Goal: Task Accomplishment & Management: Use online tool/utility

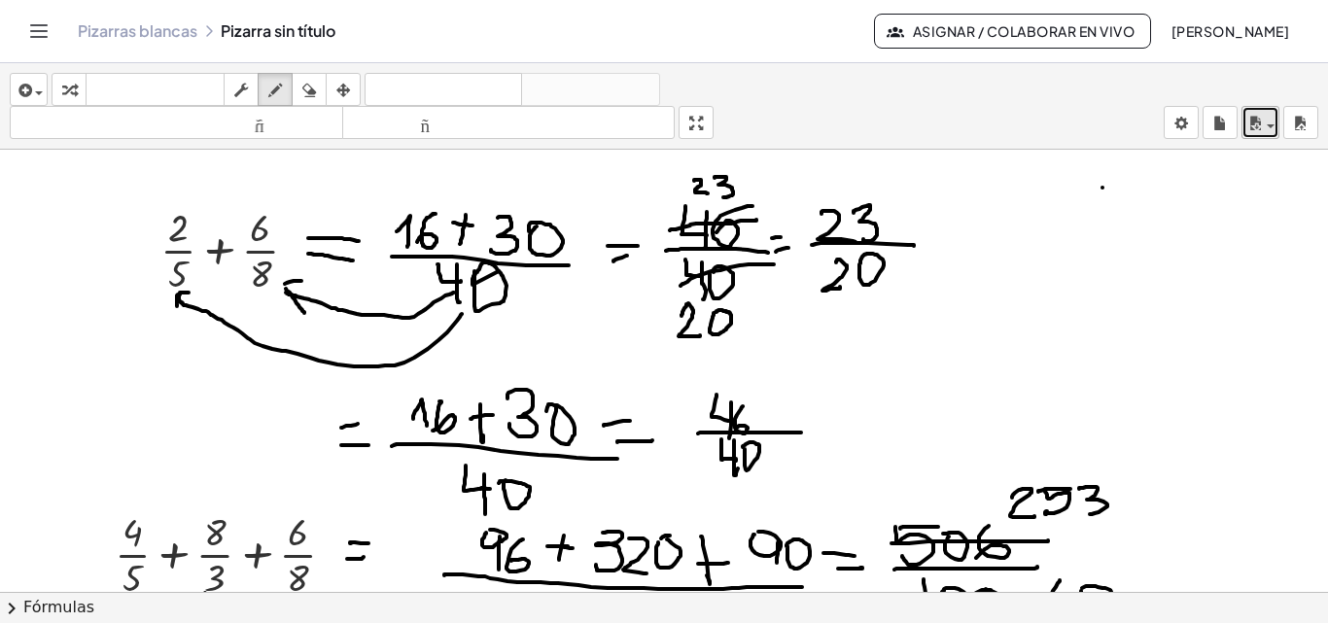
click at [1271, 129] on div "button" at bounding box center [1261, 122] width 28 height 23
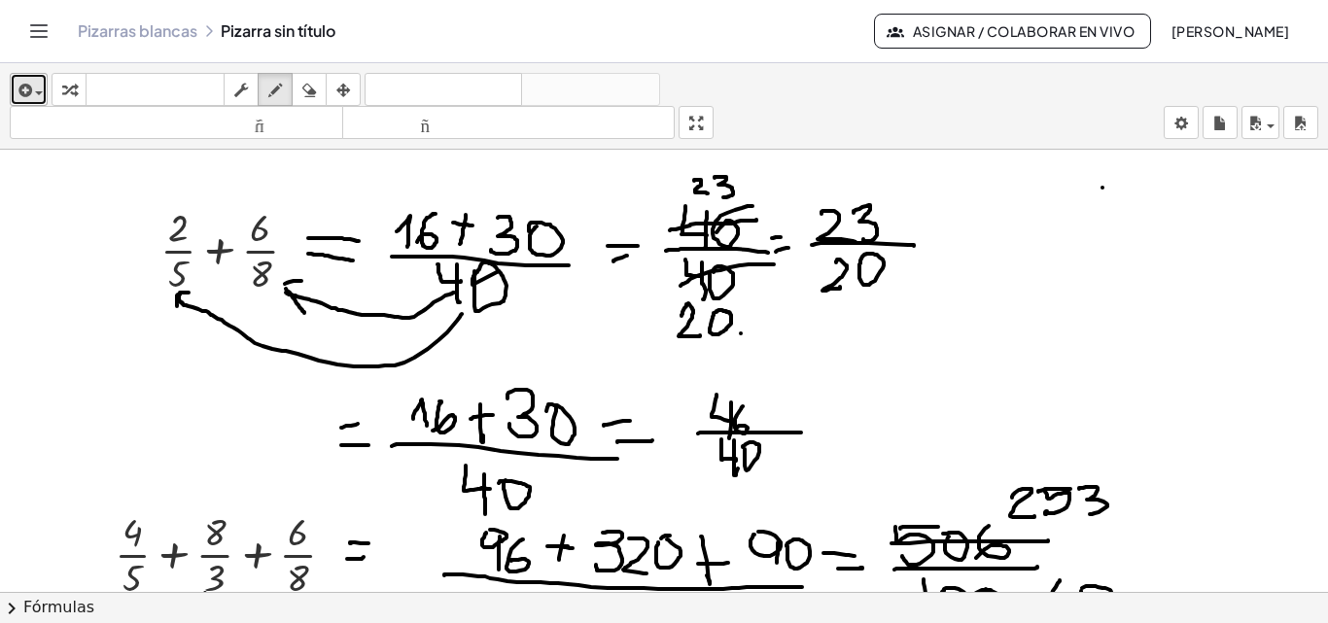
click at [42, 93] on span "button" at bounding box center [39, 93] width 8 height 4
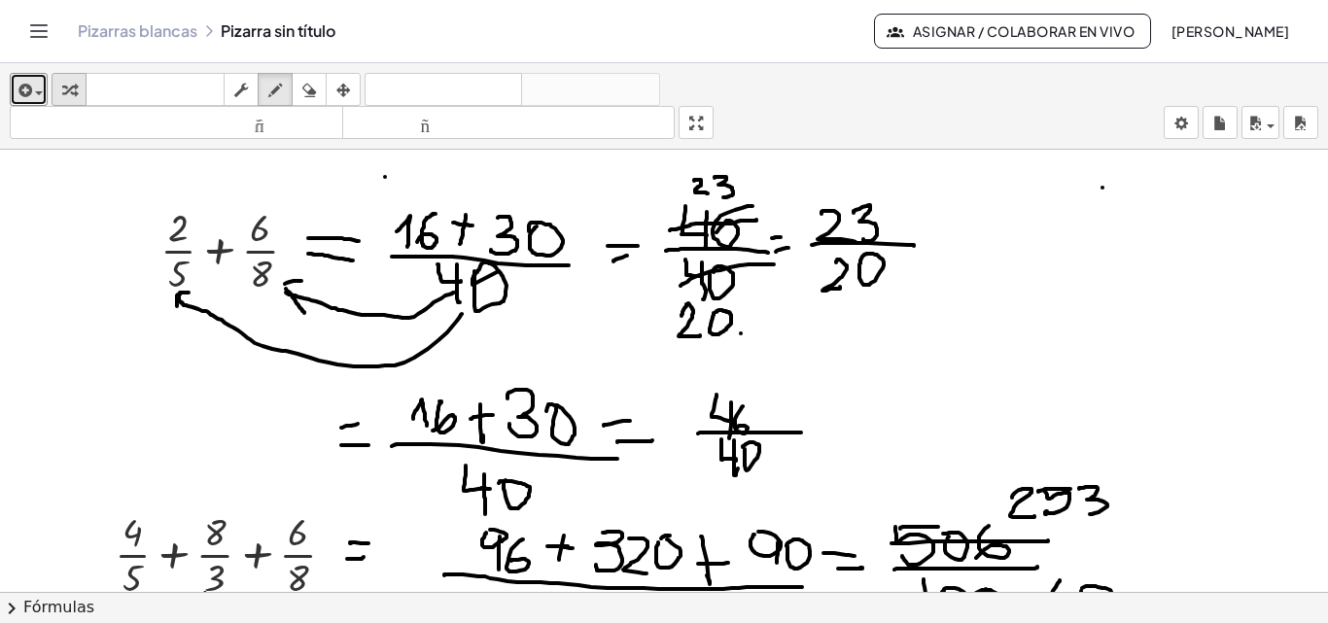
click at [80, 91] on div "button" at bounding box center [68, 89] width 25 height 23
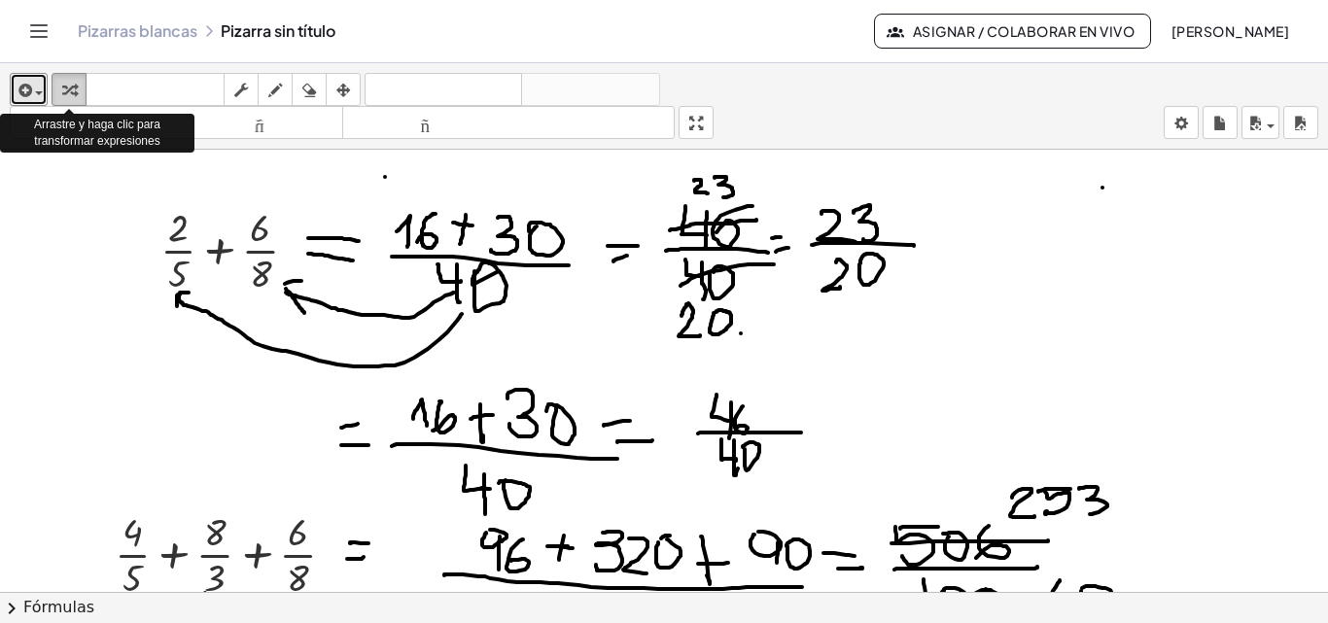
click at [79, 91] on div "button" at bounding box center [68, 89] width 25 height 23
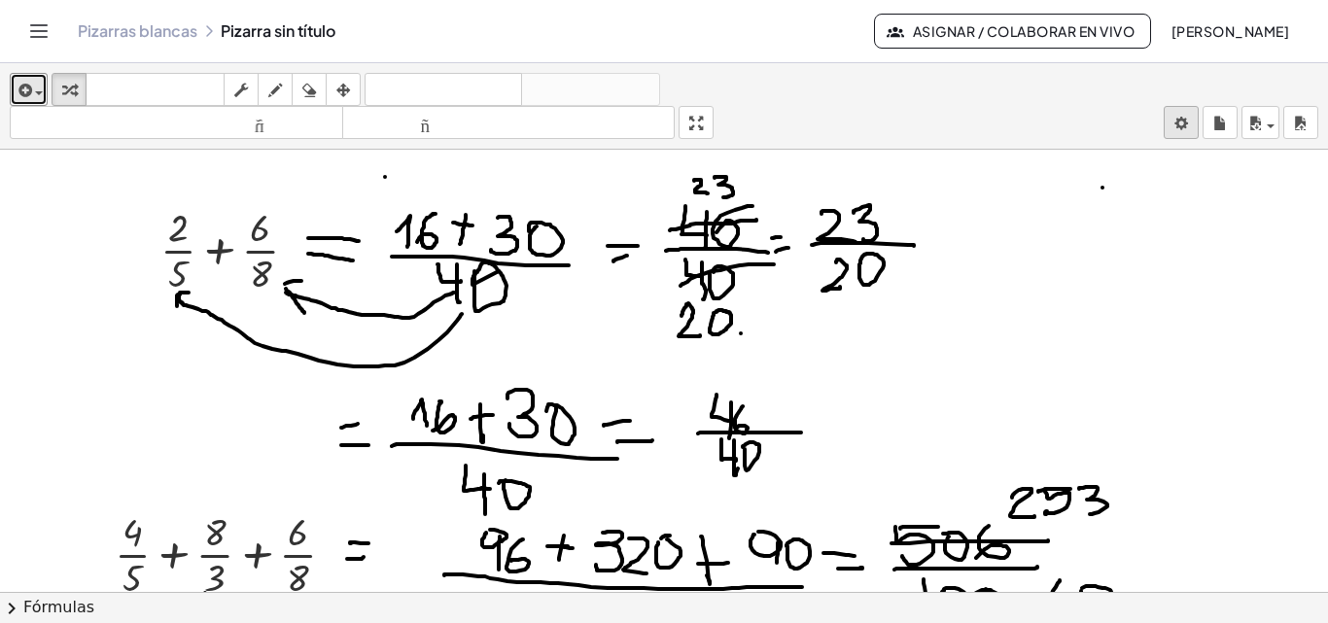
click at [1187, 123] on body "**********" at bounding box center [664, 311] width 1328 height 623
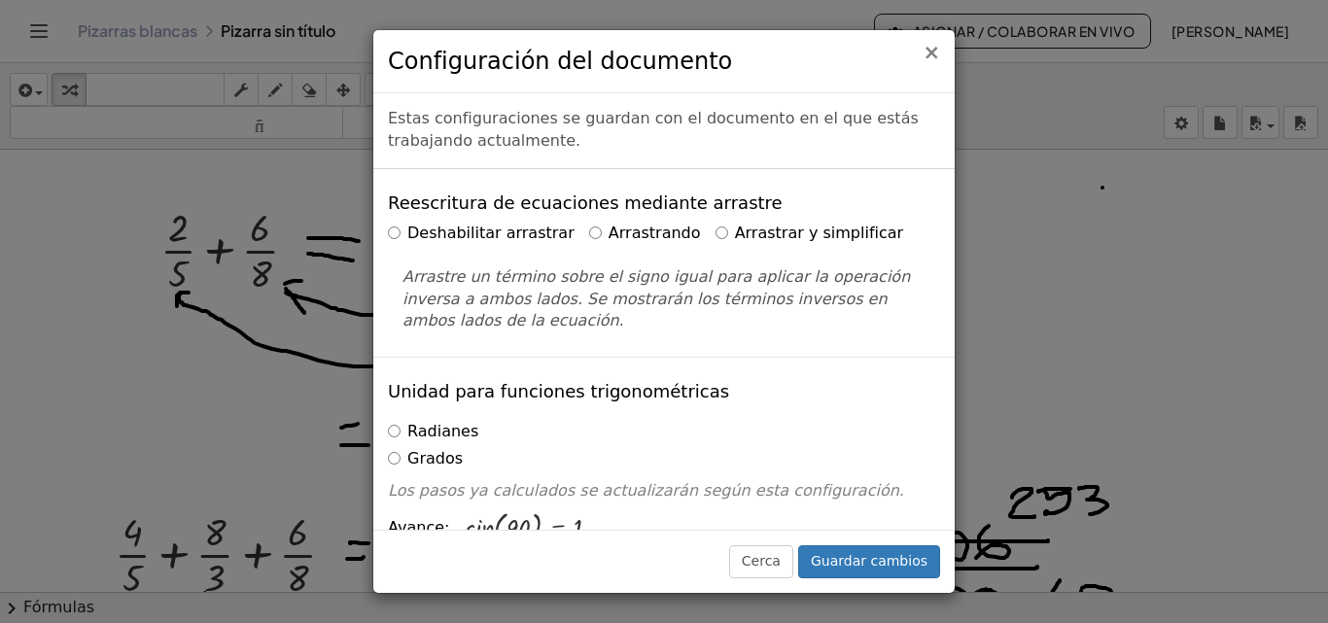
click at [929, 52] on font "×" at bounding box center [932, 52] width 18 height 23
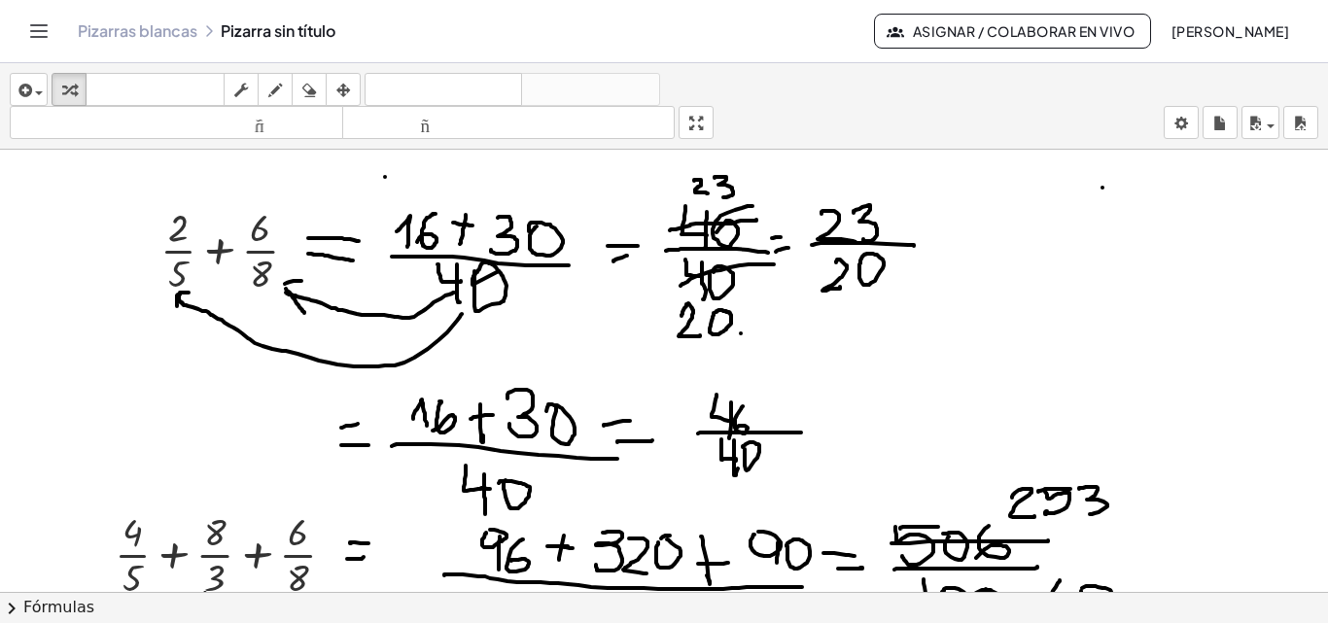
drag, startPoint x: 821, startPoint y: 221, endPoint x: 802, endPoint y: 218, distance: 18.7
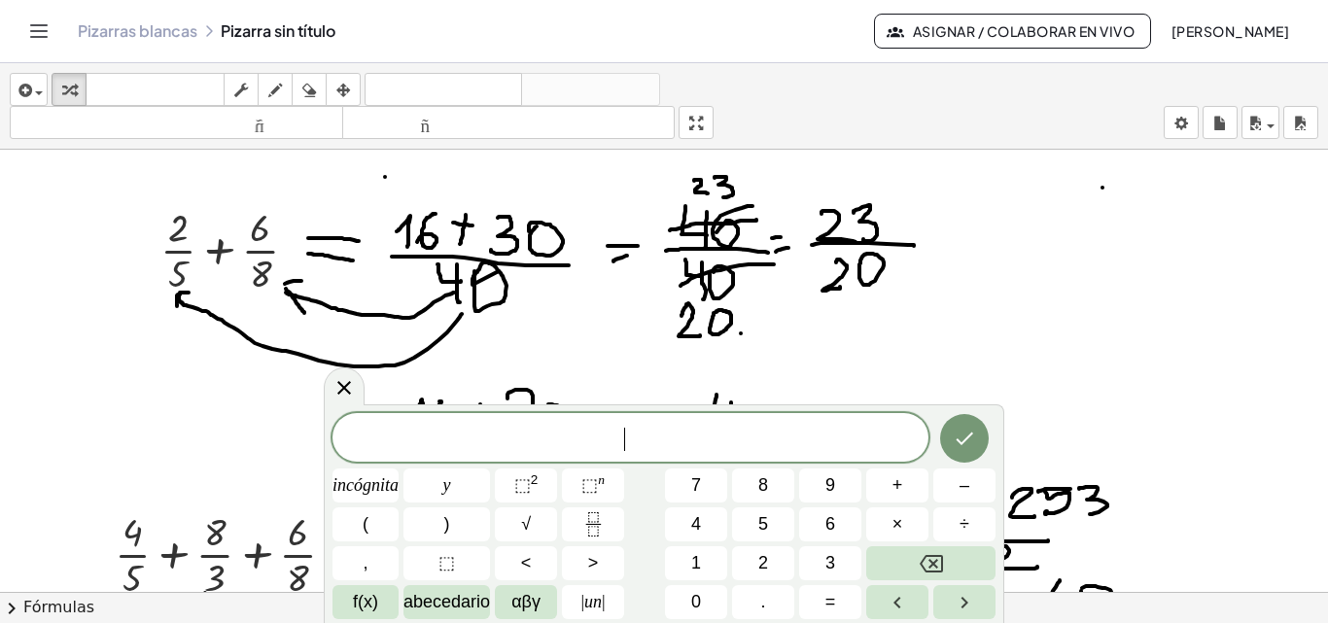
click at [969, 450] on button "Hecho" at bounding box center [964, 438] width 49 height 49
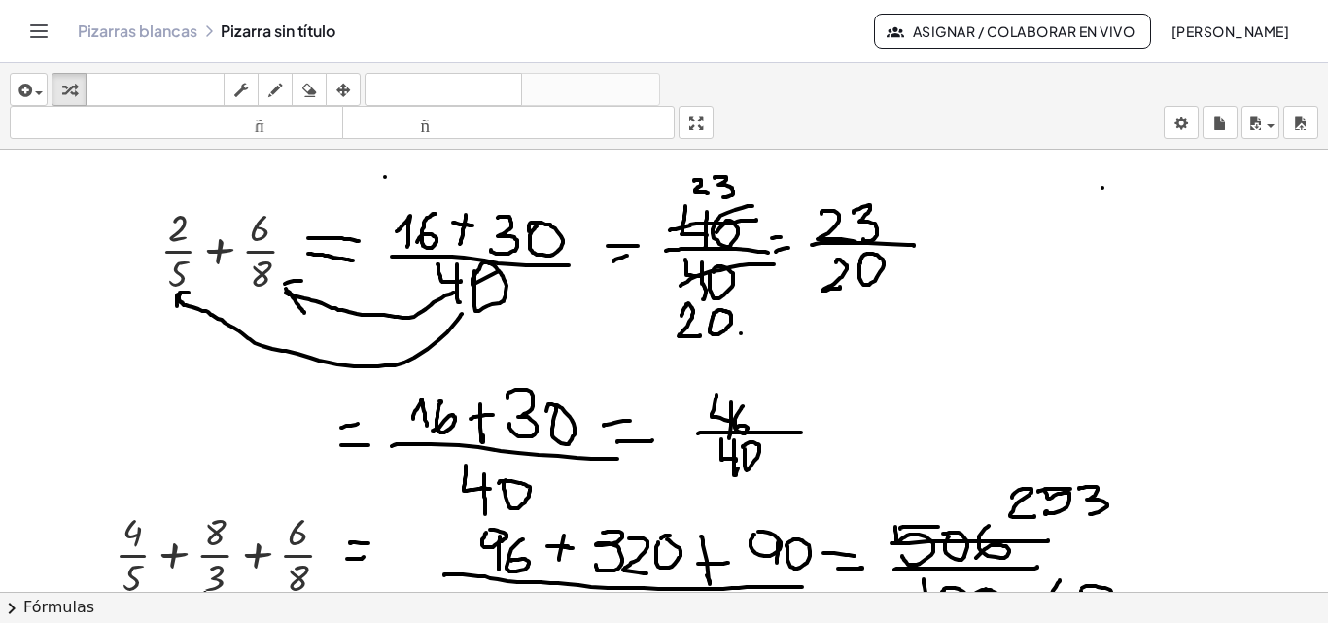
drag, startPoint x: 971, startPoint y: 189, endPoint x: 1010, endPoint y: 245, distance: 69.1
click at [36, 87] on div "button" at bounding box center [29, 89] width 28 height 23
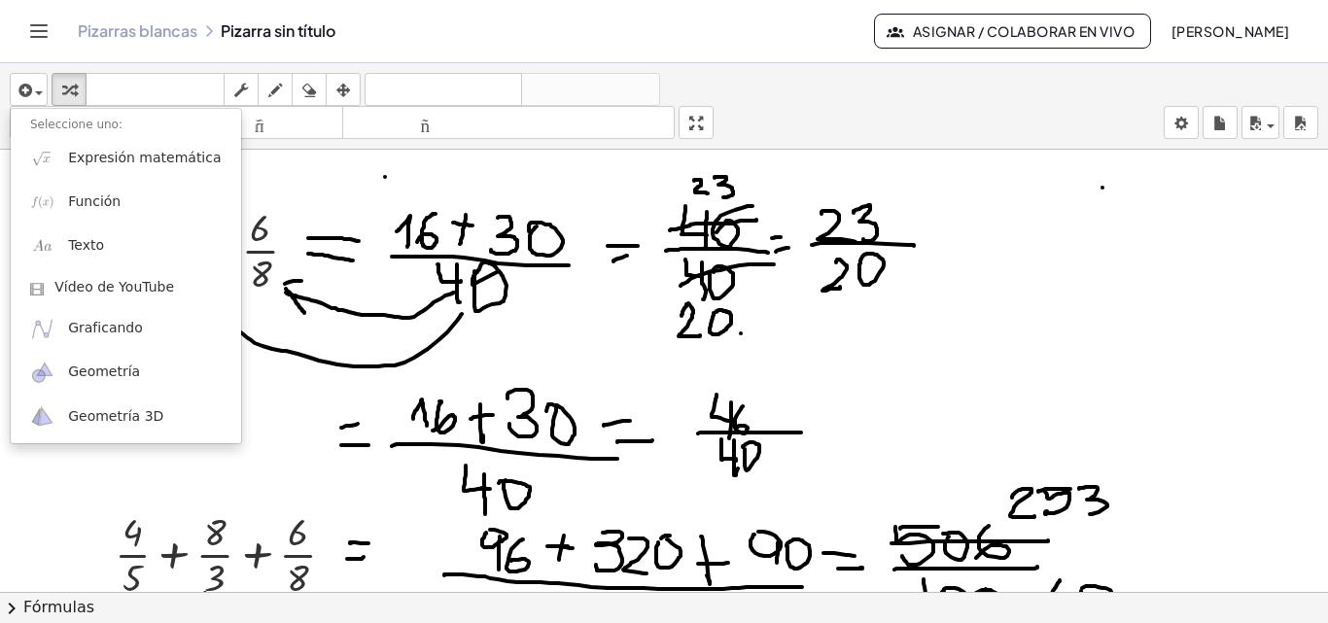
click at [49, 33] on icon "Cambiar navegación" at bounding box center [38, 30] width 23 height 23
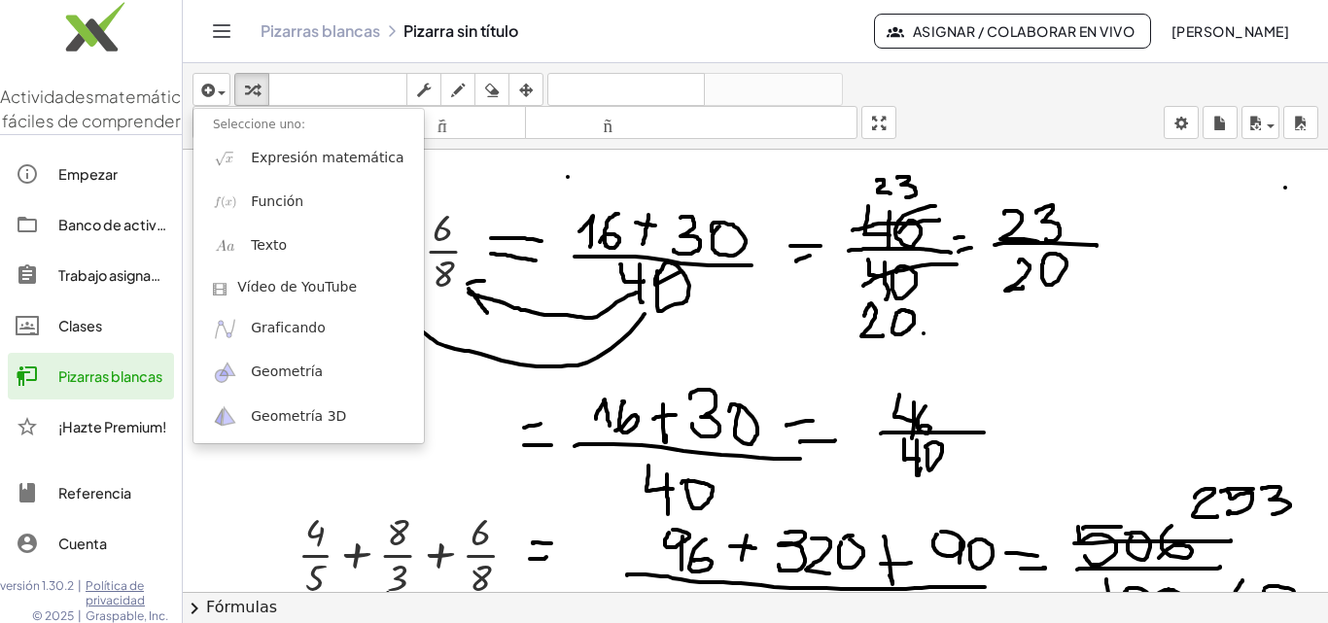
click at [115, 385] on font "Pizarras blancas" at bounding box center [110, 377] width 104 height 18
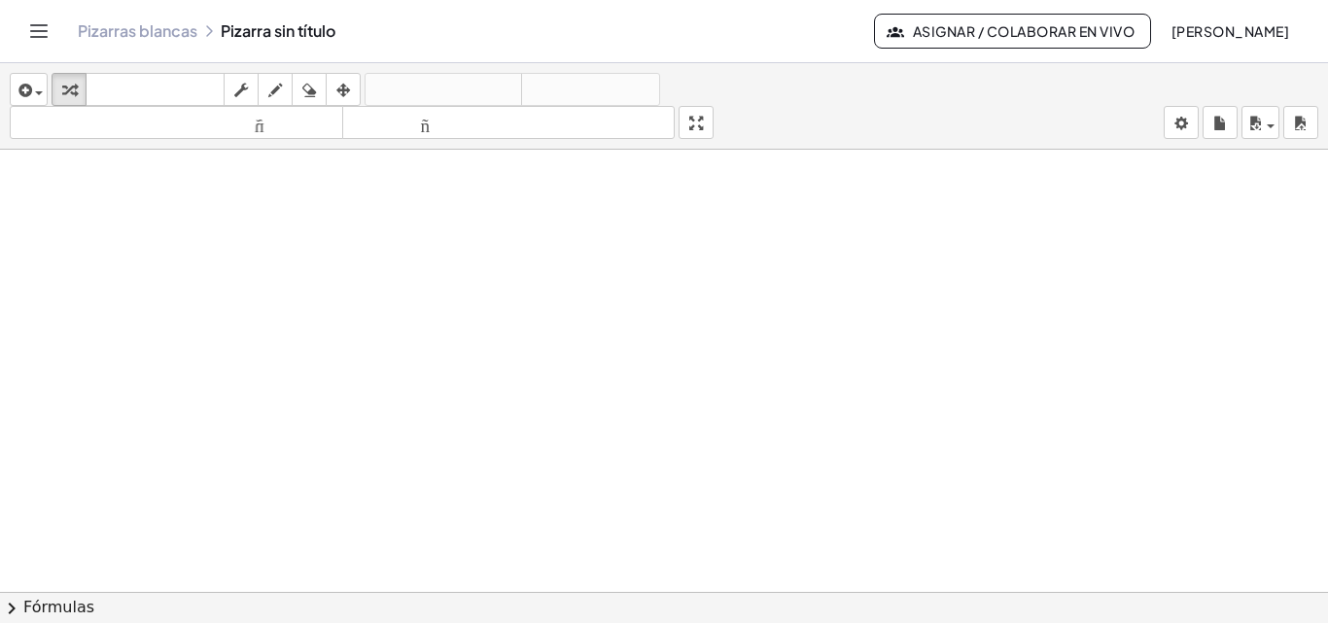
click at [40, 30] on icon "Cambiar navegación" at bounding box center [38, 30] width 23 height 23
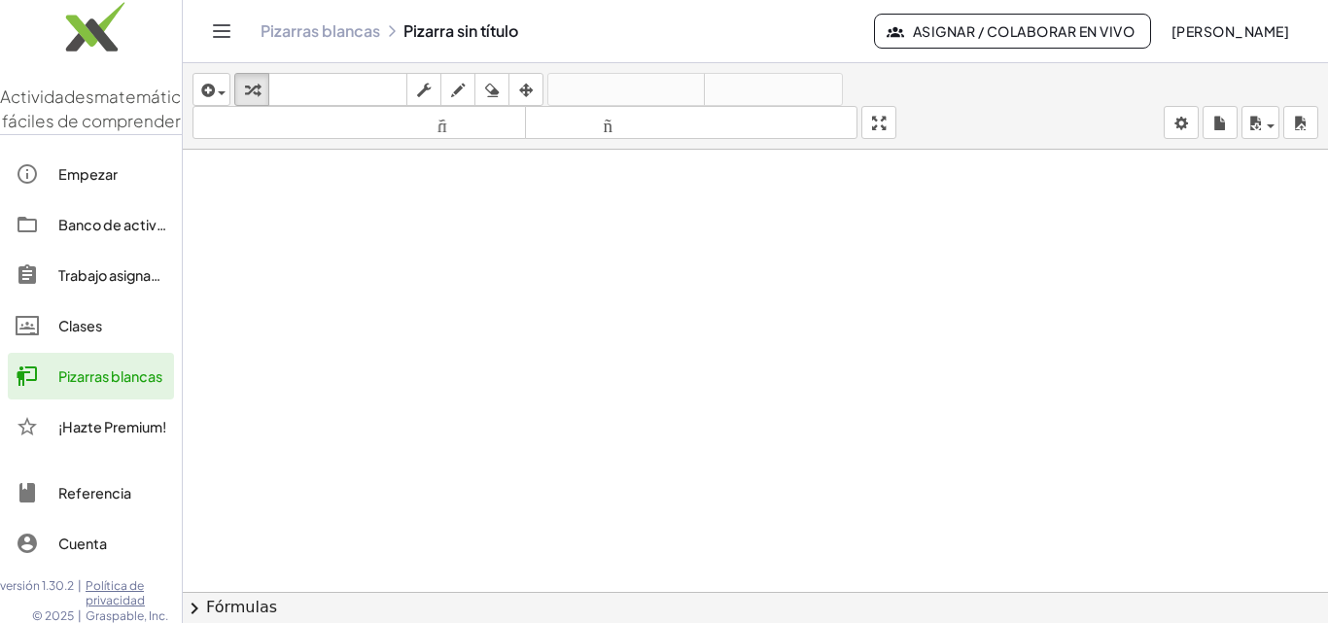
click at [102, 197] on link "Empezar" at bounding box center [91, 174] width 166 height 47
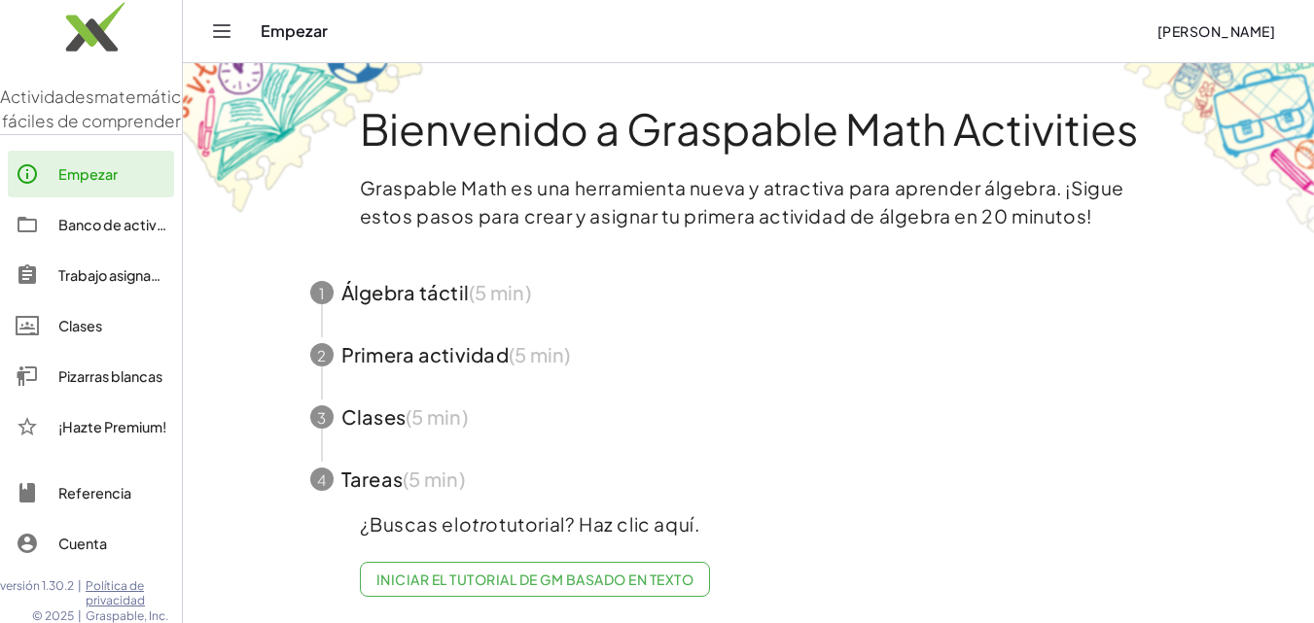
click at [224, 32] on icon "Cambiar navegación" at bounding box center [221, 30] width 23 height 23
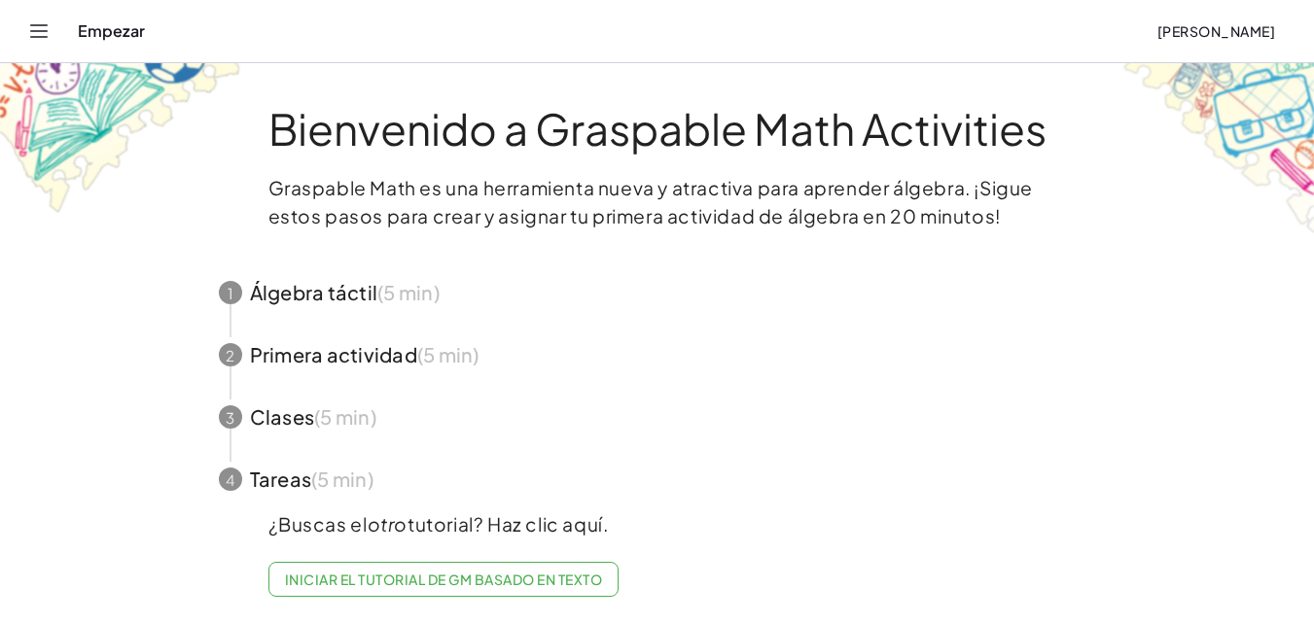
click at [34, 29] on icon "Cambiar navegación" at bounding box center [38, 30] width 23 height 23
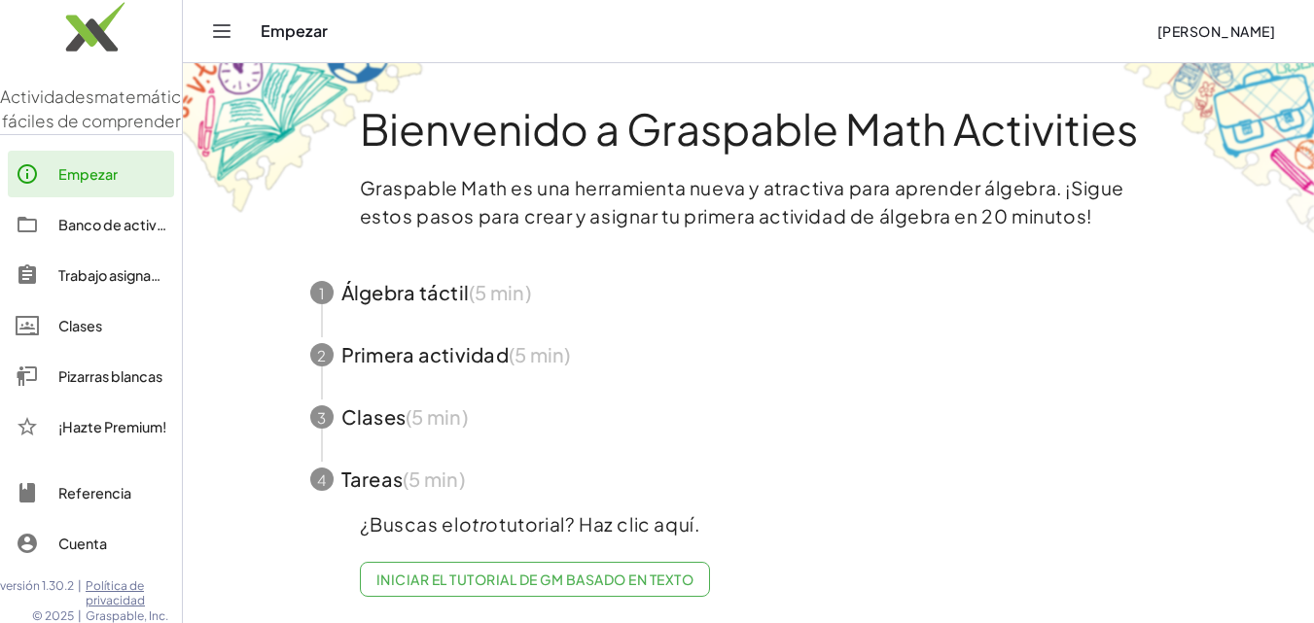
click at [121, 385] on font "Pizarras blancas" at bounding box center [110, 377] width 104 height 18
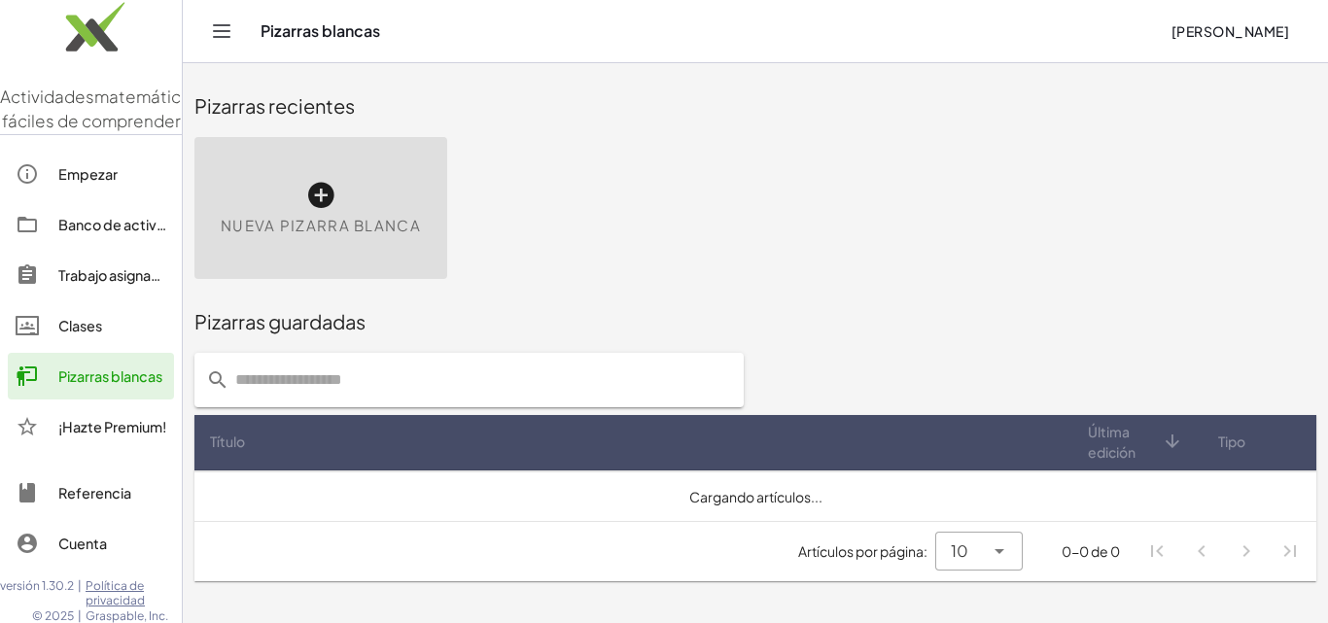
click at [320, 208] on icon at bounding box center [320, 195] width 31 height 31
